Goal: Information Seeking & Learning: Understand process/instructions

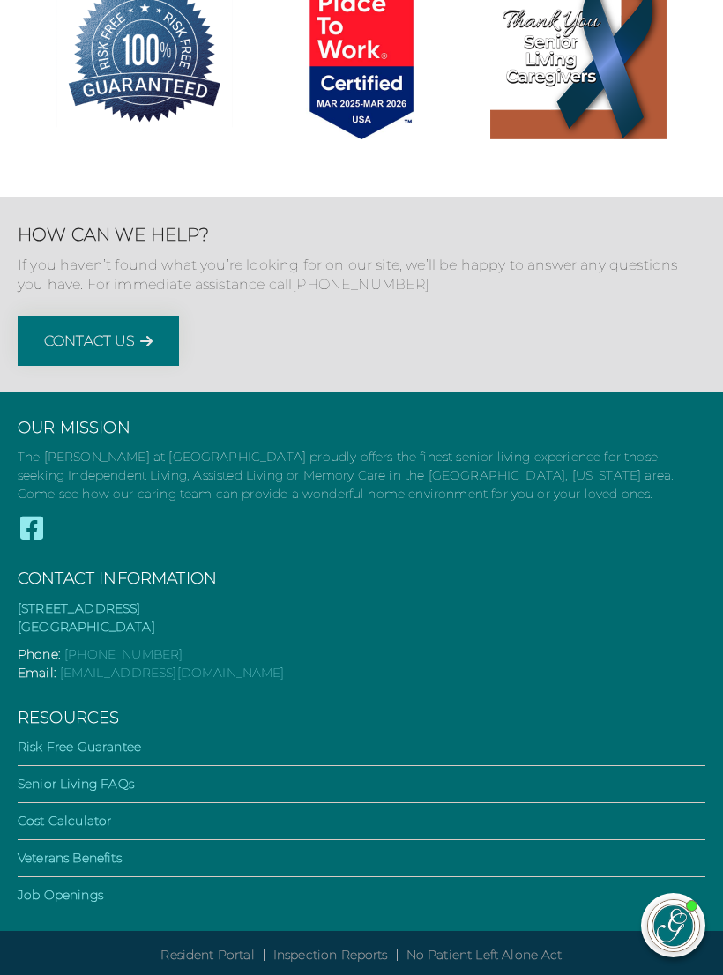
scroll to position [6464, 0]
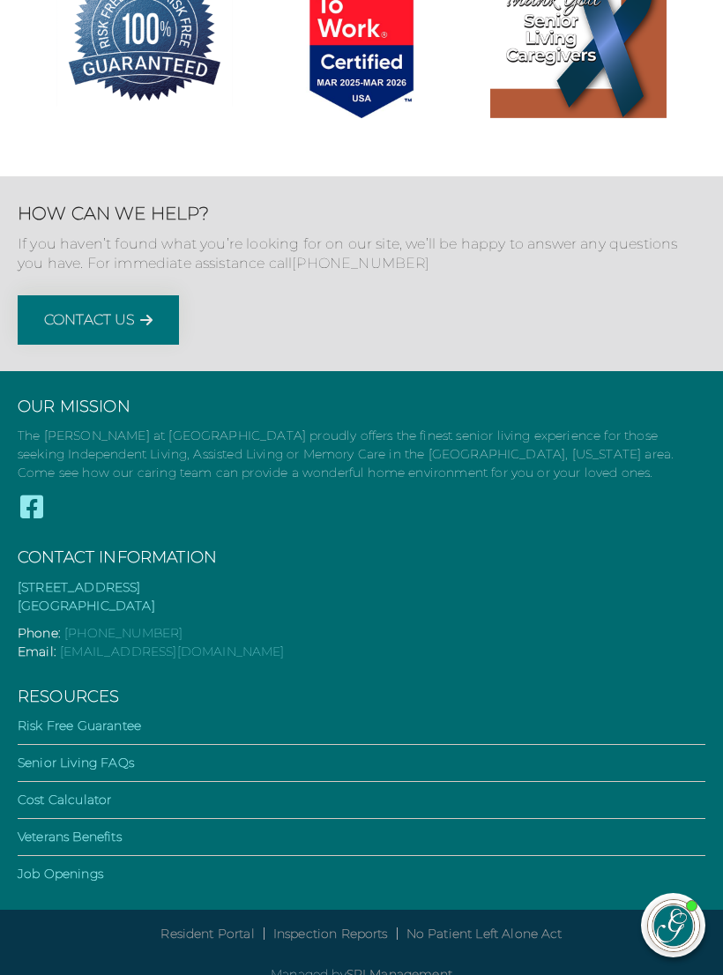
click at [655, 754] on li "Senior Living FAQs" at bounding box center [362, 768] width 688 height 28
click at [650, 754] on li "Senior Living FAQs" at bounding box center [362, 768] width 688 height 28
click at [102, 792] on link "Cost Calculator" at bounding box center [64, 800] width 93 height 16
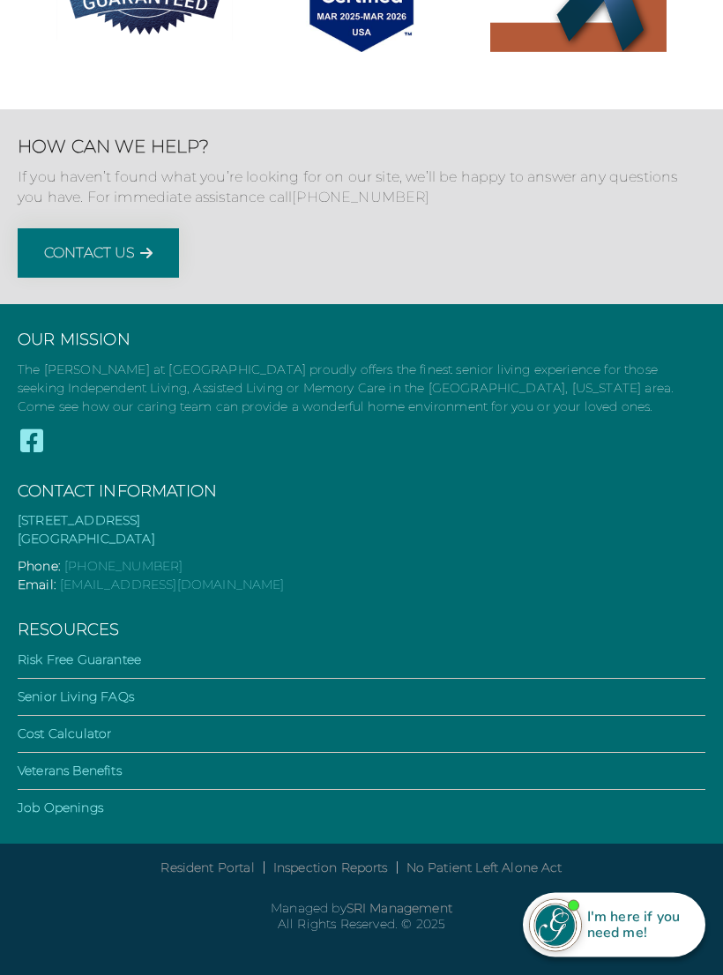
scroll to position [3030, 0]
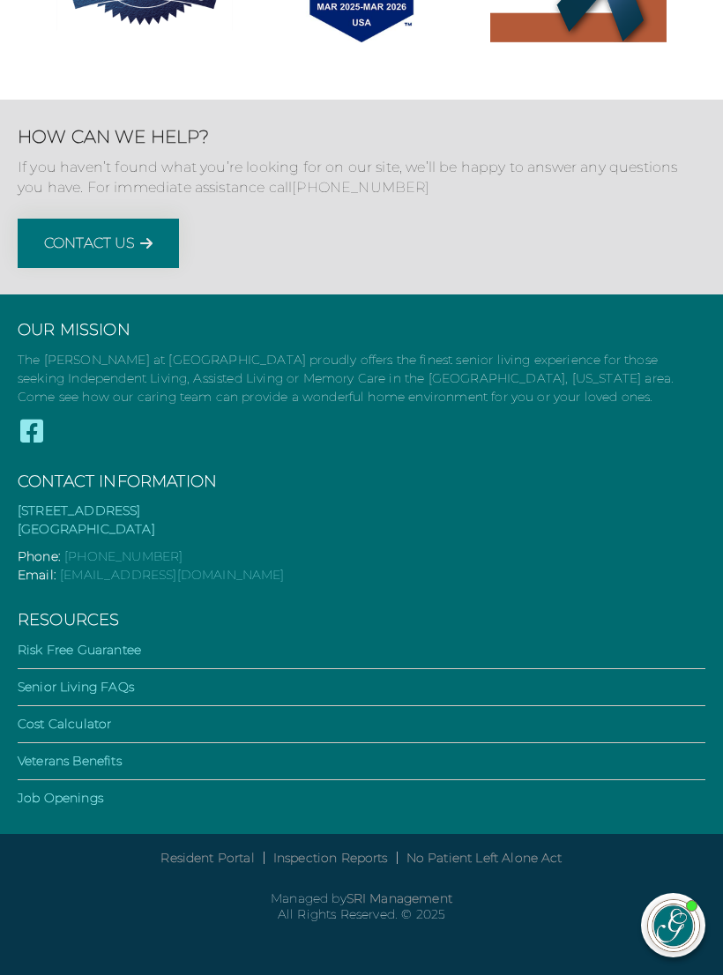
click at [168, 691] on li "Senior Living FAQs" at bounding box center [362, 692] width 688 height 28
click at [89, 683] on ul "Risk Free Guarantee Senior Living FAQs Cost Calculator Veterans Benefits Job Op…" at bounding box center [362, 724] width 688 height 167
click at [83, 695] on link "Senior Living FAQs" at bounding box center [76, 687] width 116 height 16
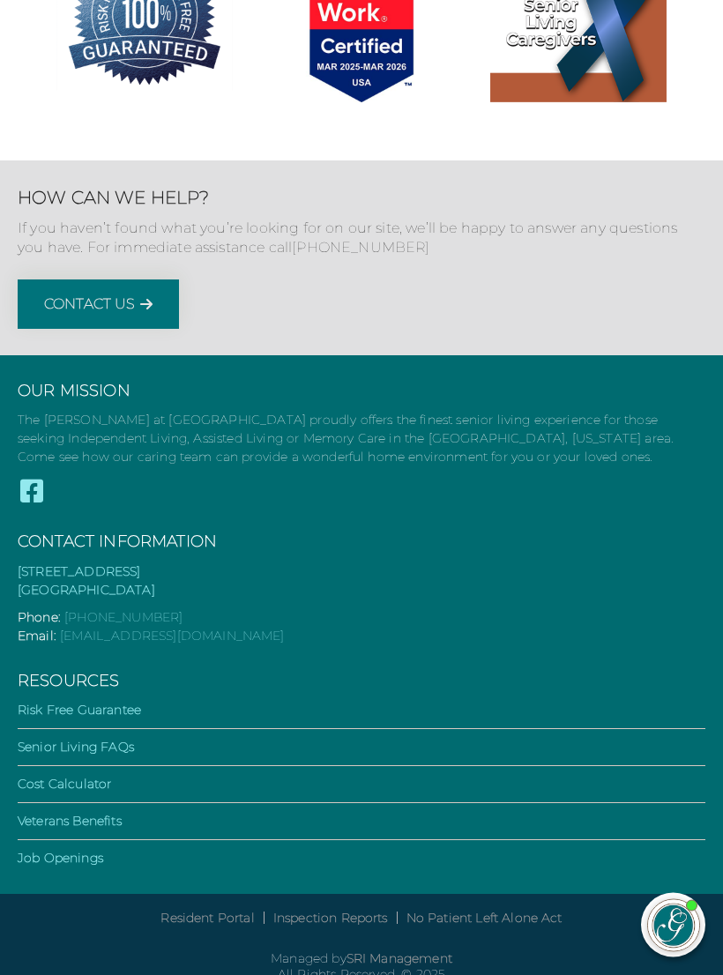
scroll to position [2359, 0]
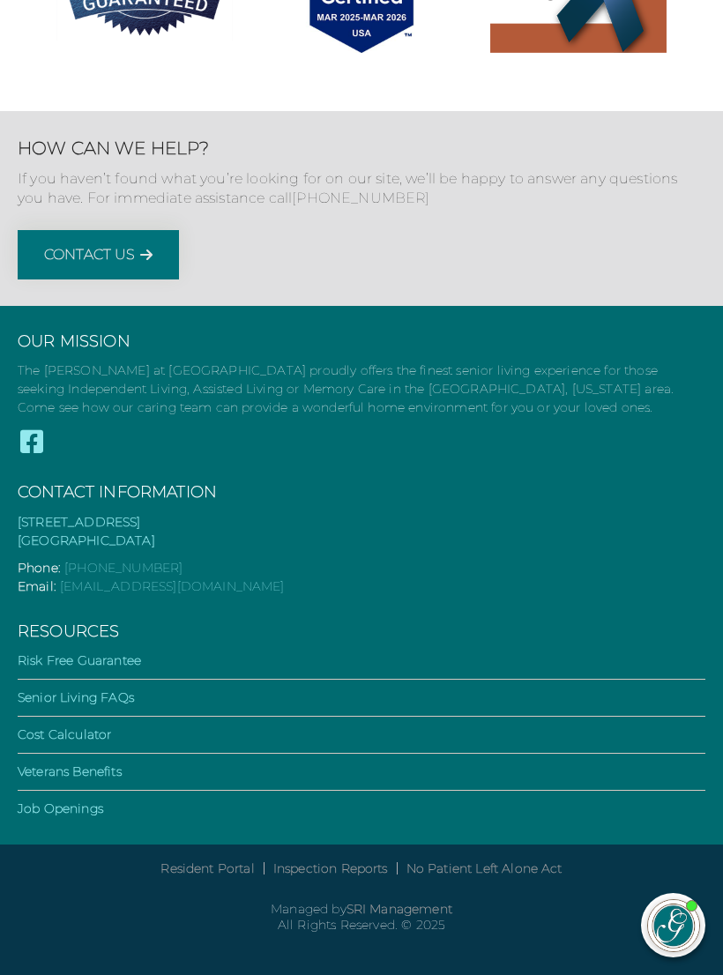
click at [111, 731] on link "Cost Calculator" at bounding box center [64, 735] width 93 height 16
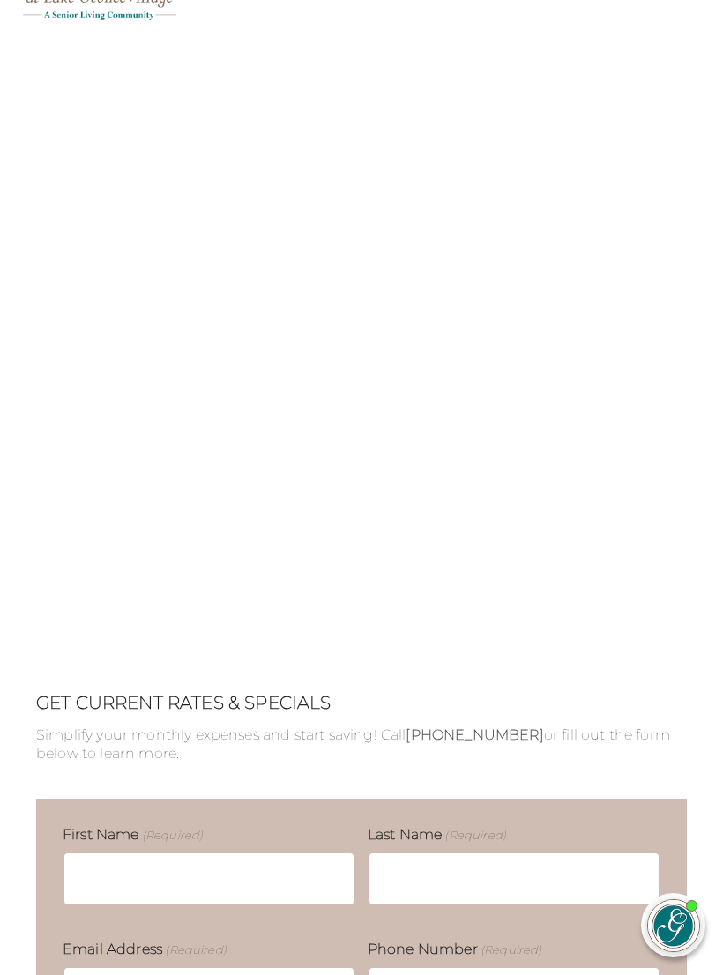
scroll to position [112, 0]
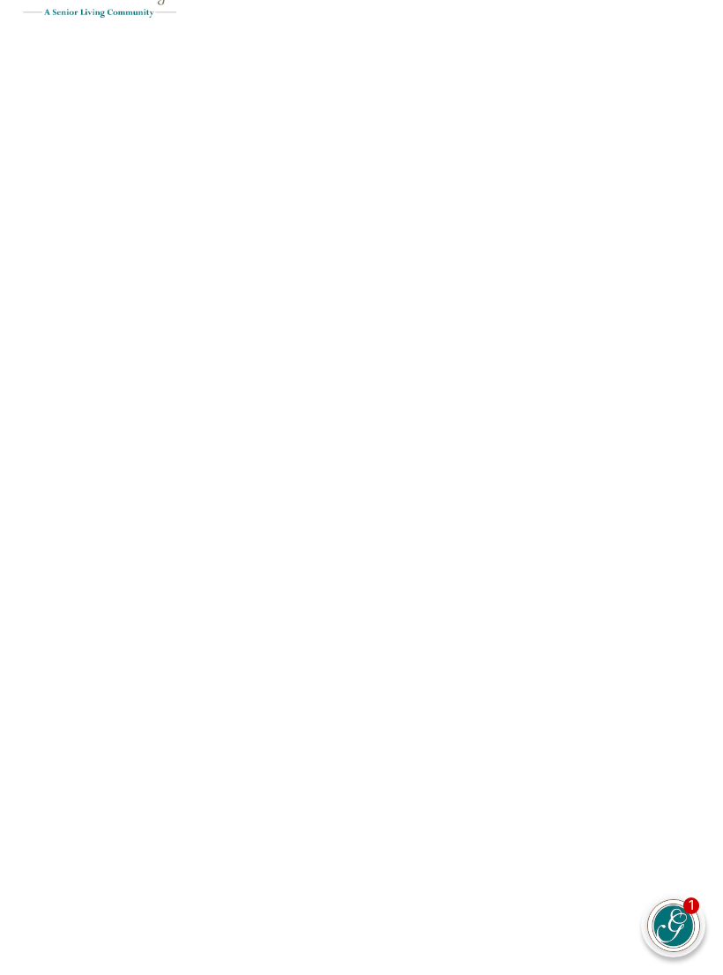
click at [714, 584] on div "GET CURRENT RATES & SPECIALS Simplify your monthly expenses and start saving! C…" at bounding box center [361, 732] width 723 height 1411
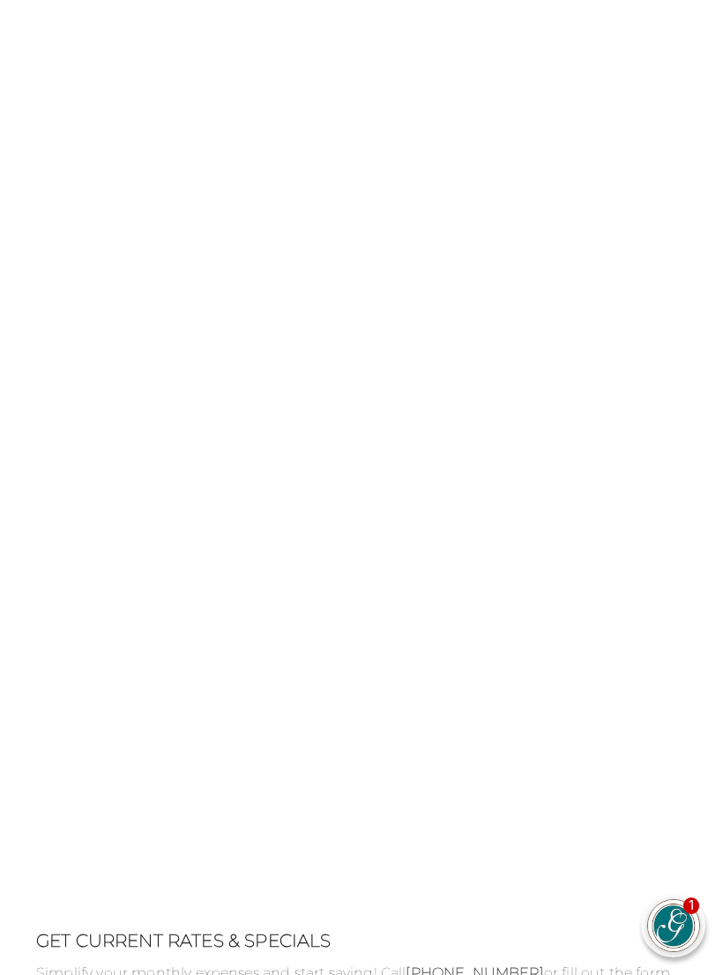
scroll to position [0, 0]
